Goal: Information Seeking & Learning: Learn about a topic

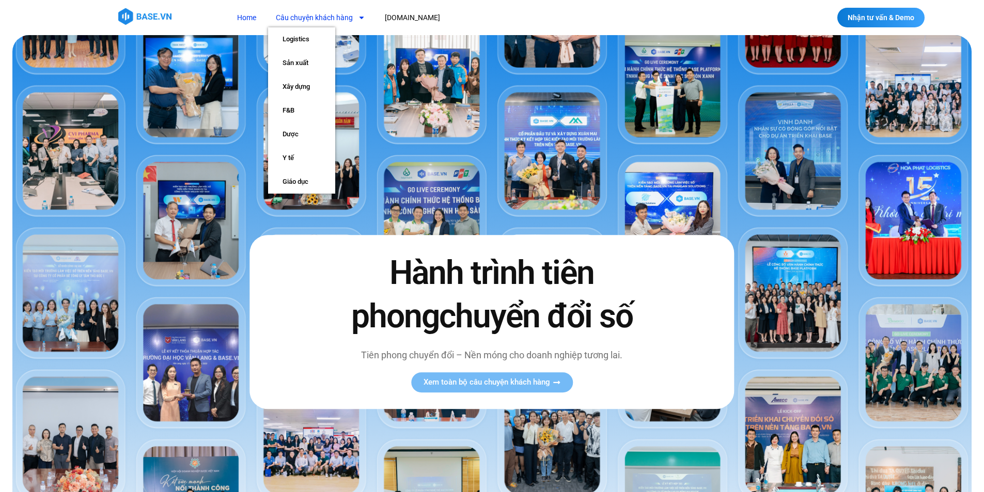
click at [133, 14] on img at bounding box center [144, 16] width 53 height 17
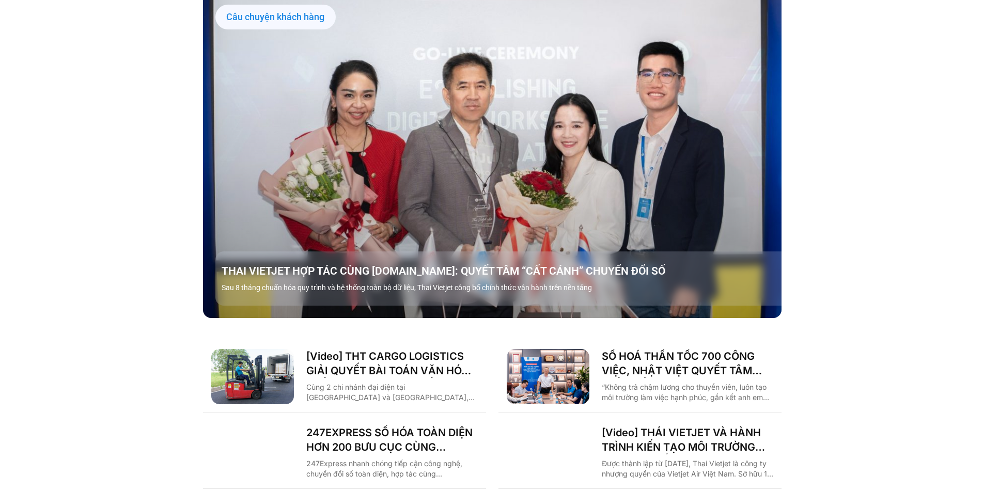
scroll to position [1085, 0]
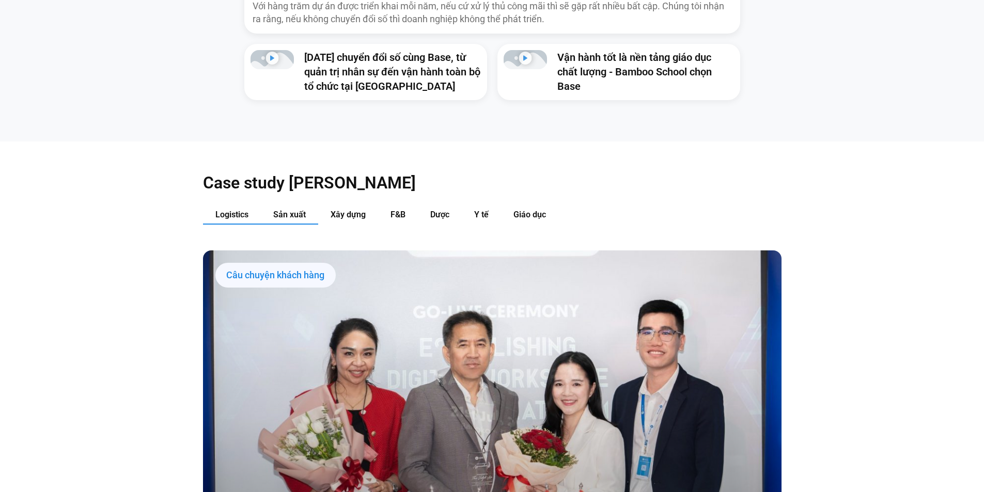
click at [302, 210] on span "Sản xuất" at bounding box center [289, 215] width 33 height 10
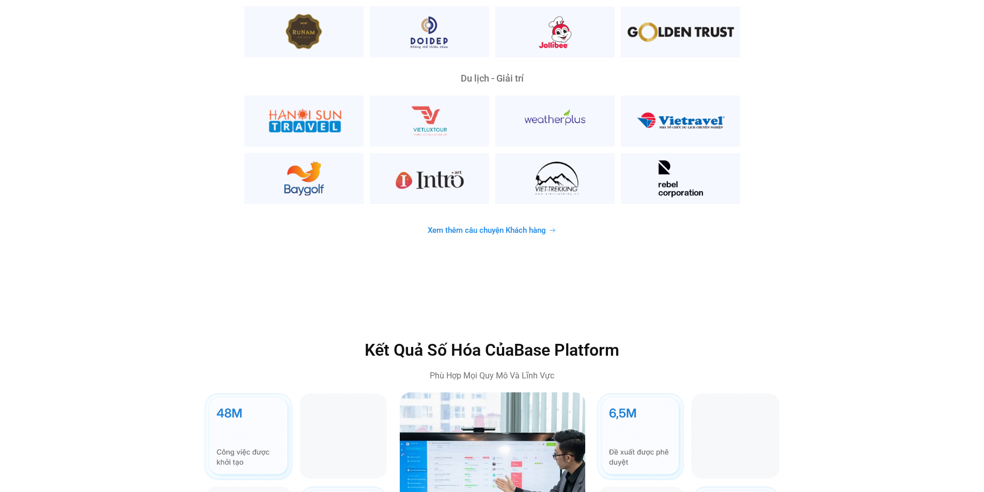
scroll to position [3151, 0]
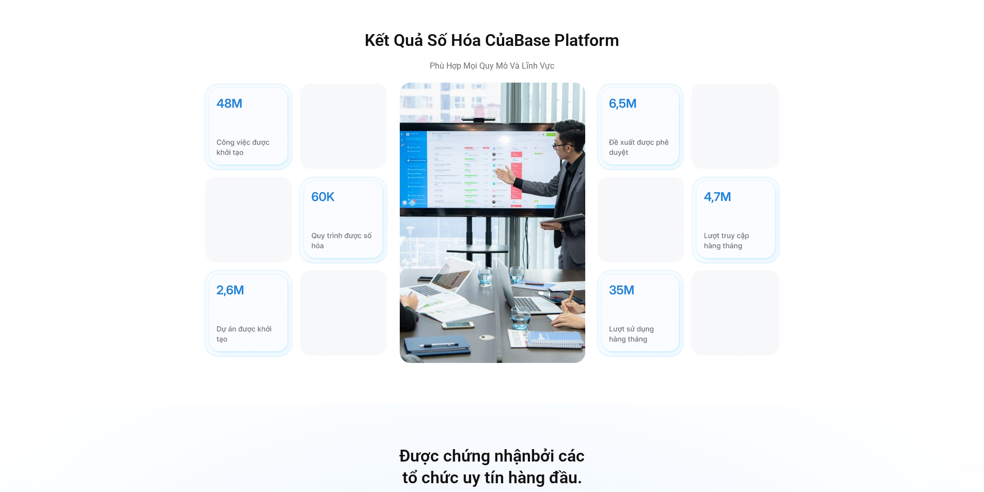
click at [469, 198] on img at bounding box center [492, 223] width 186 height 281
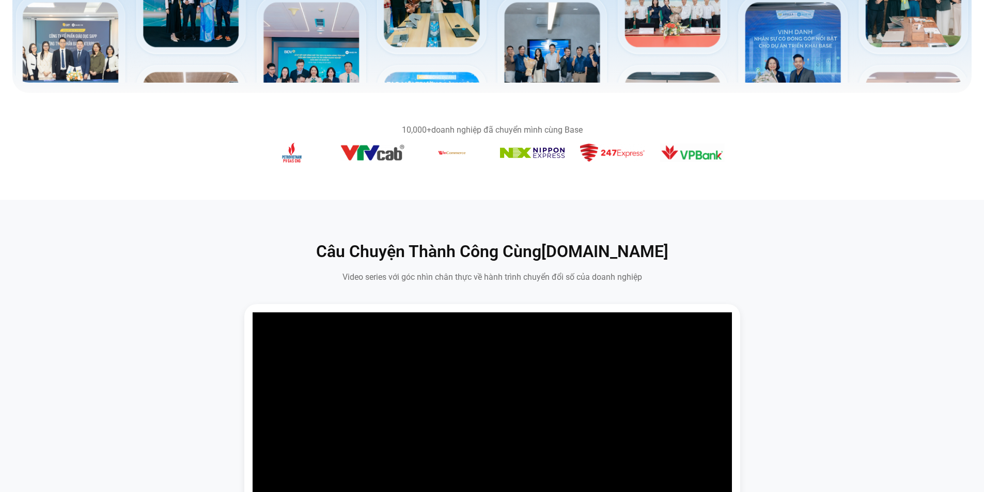
scroll to position [258, 0]
